Goal: Information Seeking & Learning: Check status

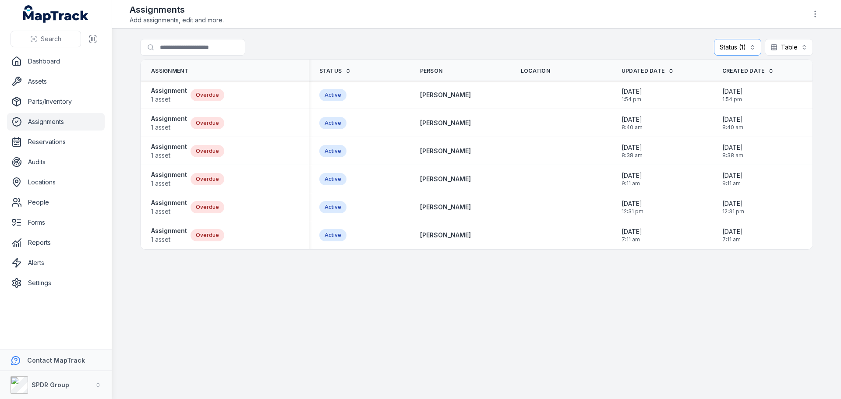
drag, startPoint x: 631, startPoint y: 10, endPoint x: 247, endPoint y: 320, distance: 492.9
click at [247, 320] on main "Search for assignments Status (1) ******* Table ***** Assignment Status Person …" at bounding box center [476, 213] width 729 height 370
click at [33, 79] on link "Assets" at bounding box center [56, 82] width 98 height 18
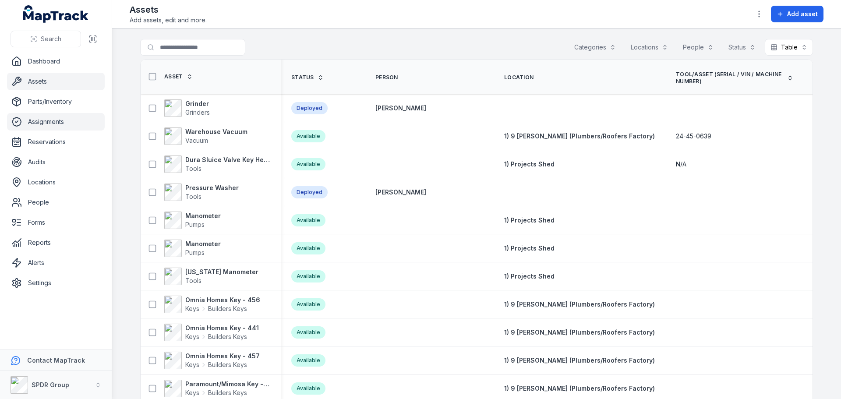
click at [32, 120] on link "Assignments" at bounding box center [56, 122] width 98 height 18
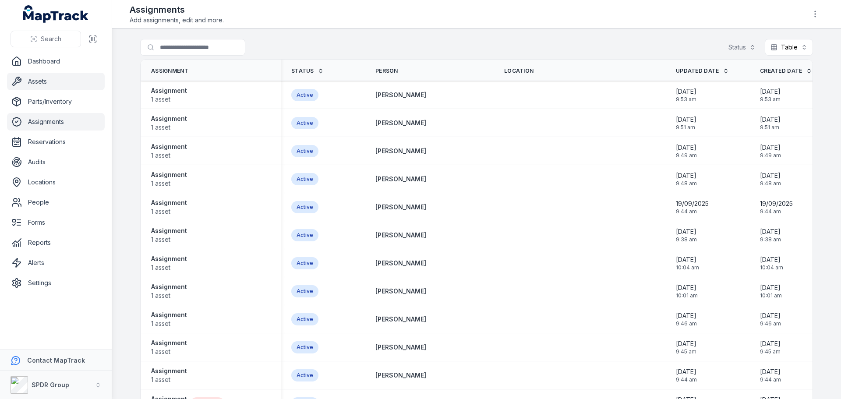
click at [32, 80] on link "Assets" at bounding box center [56, 82] width 98 height 18
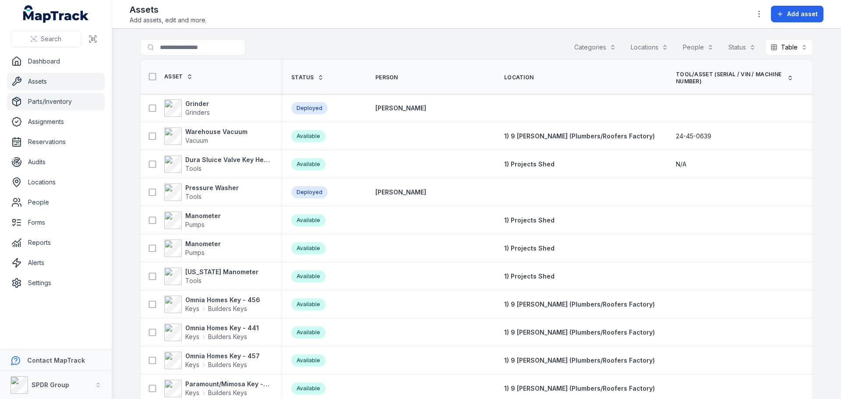
click at [35, 102] on link "Parts/Inventory" at bounding box center [56, 102] width 98 height 18
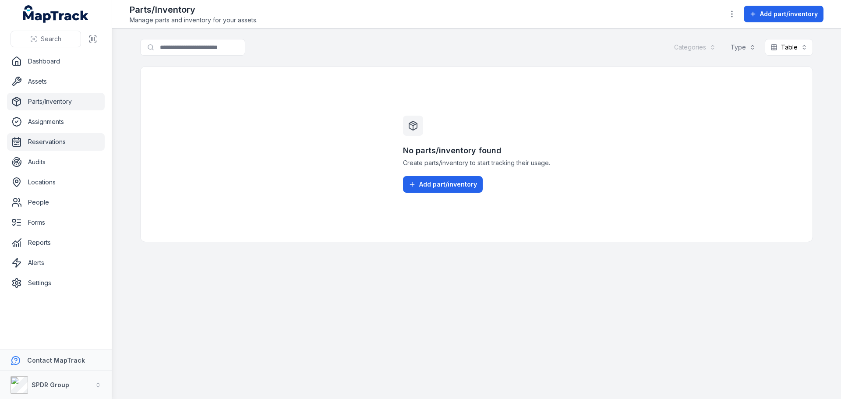
click at [36, 148] on link "Reservations" at bounding box center [56, 142] width 98 height 18
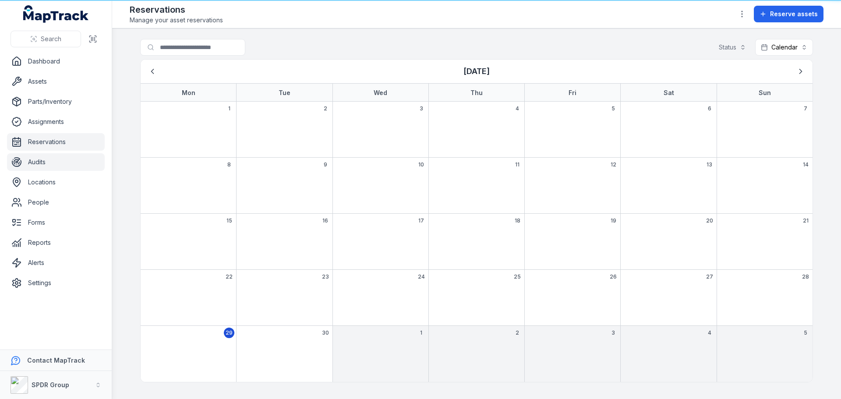
click at [36, 162] on link "Audits" at bounding box center [56, 162] width 98 height 18
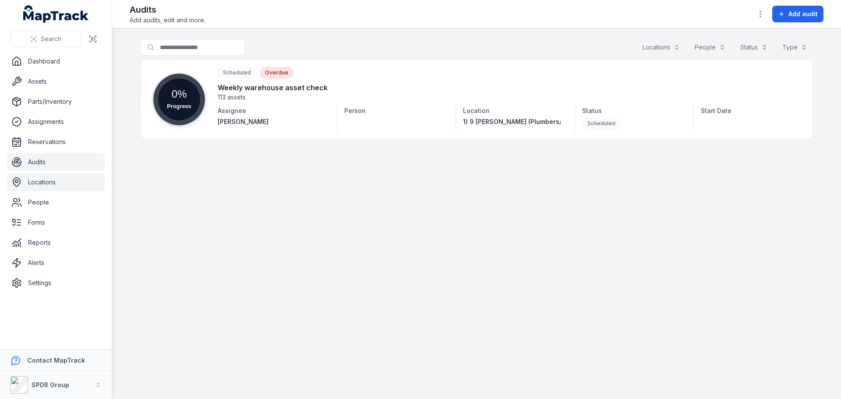
click at [36, 178] on link "Locations" at bounding box center [56, 182] width 98 height 18
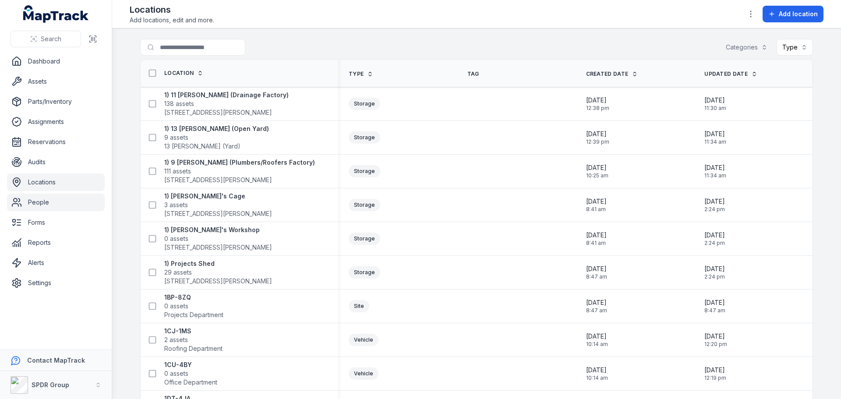
click at [33, 199] on link "People" at bounding box center [56, 203] width 98 height 18
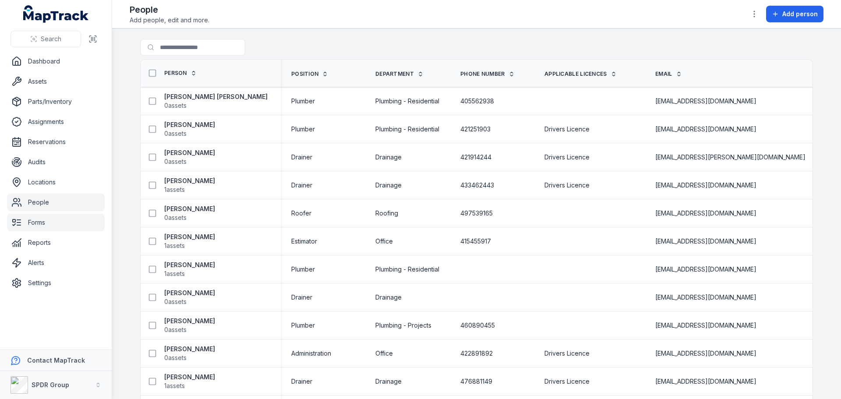
click at [32, 222] on link "Forms" at bounding box center [56, 223] width 98 height 18
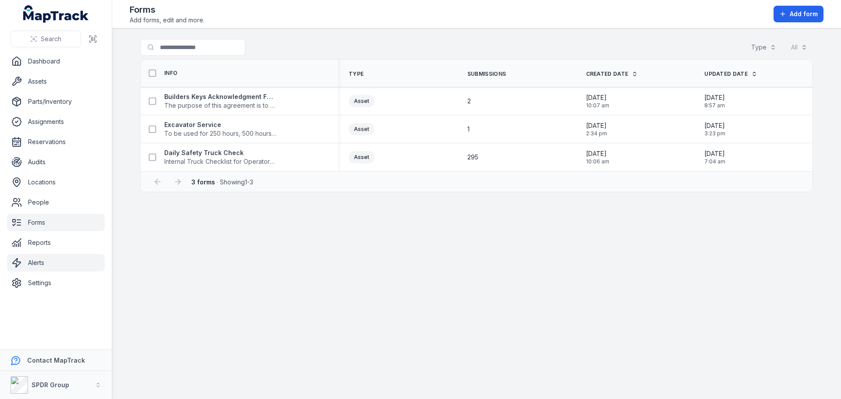
click at [32, 266] on link "Alerts" at bounding box center [56, 263] width 98 height 18
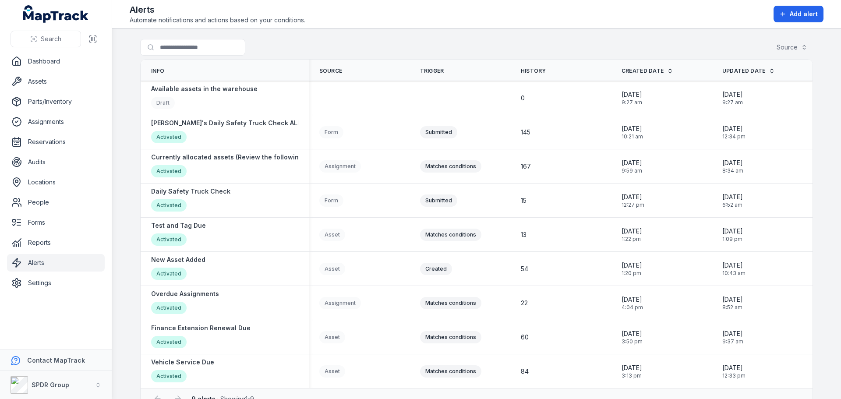
scroll to position [21, 0]
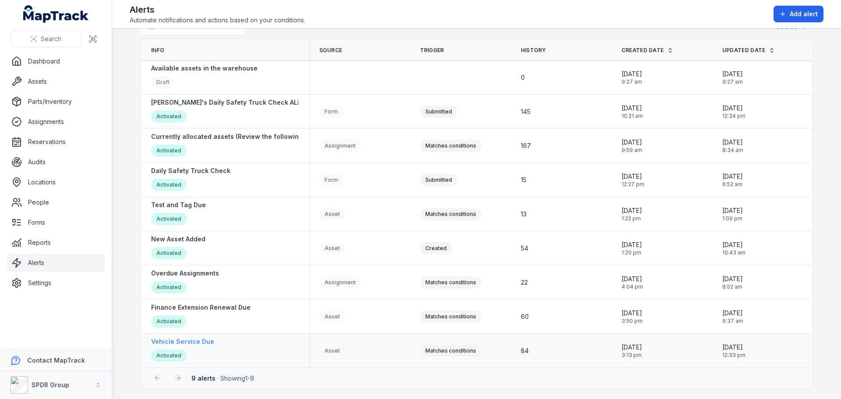
click at [199, 342] on strong "Vehicle Service Due" at bounding box center [182, 341] width 63 height 9
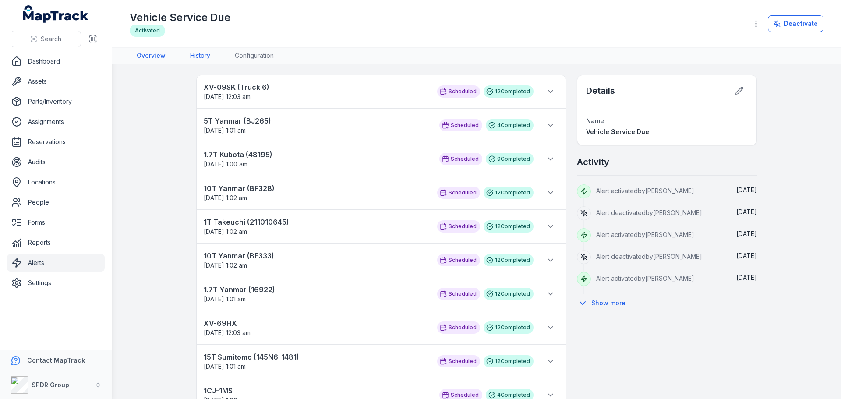
click at [201, 61] on link "History" at bounding box center [200, 56] width 34 height 17
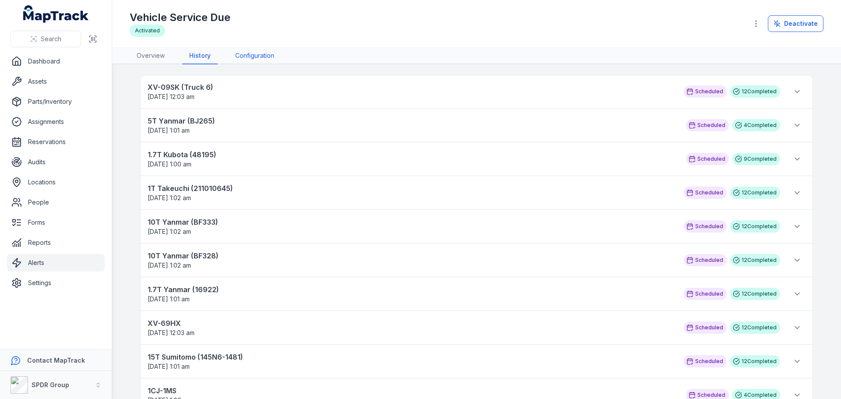
click at [243, 55] on link "Configuration" at bounding box center [254, 56] width 53 height 17
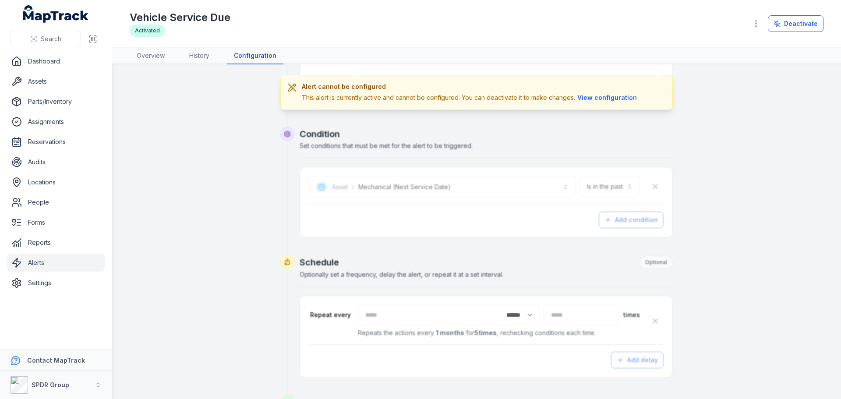
scroll to position [336, 0]
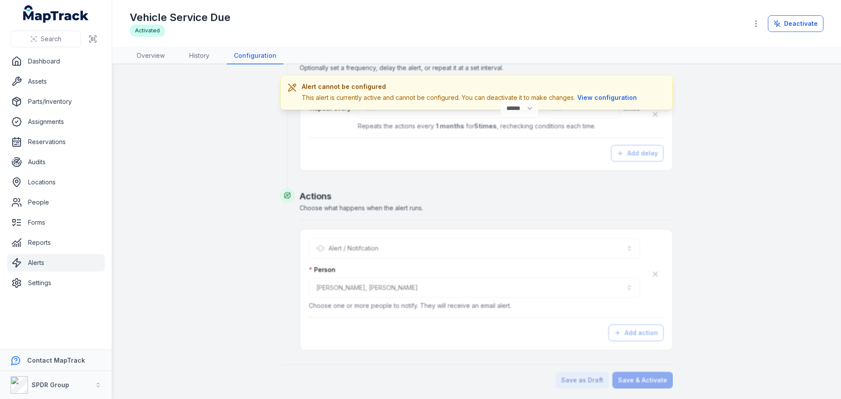
click at [36, 258] on link "Alerts" at bounding box center [56, 263] width 98 height 18
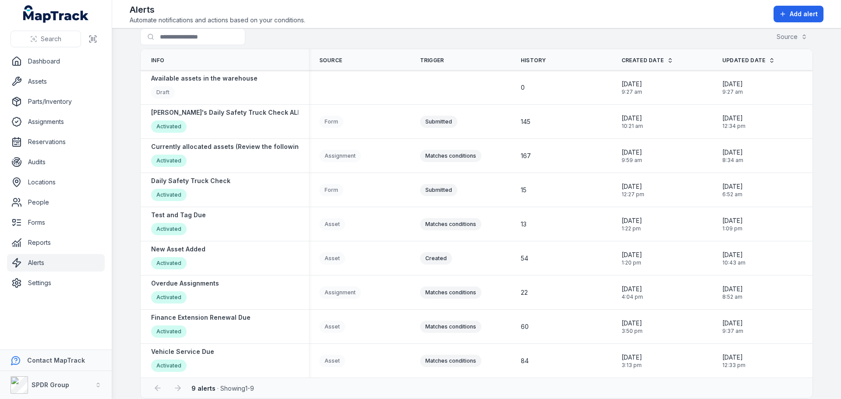
scroll to position [21, 0]
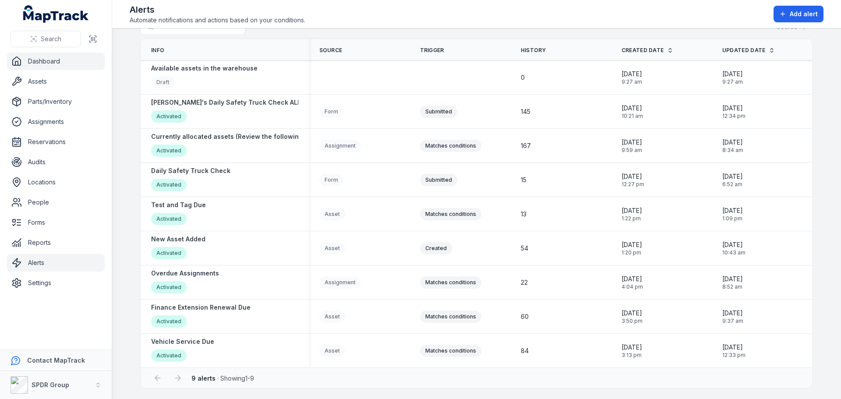
click at [27, 67] on link "Dashboard" at bounding box center [56, 62] width 98 height 18
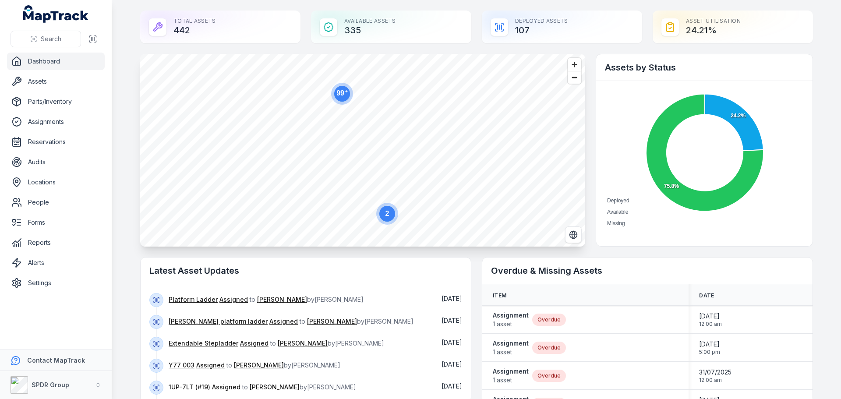
click at [25, 62] on link "Dashboard" at bounding box center [56, 62] width 98 height 18
